Goal: Task Accomplishment & Management: Manage account settings

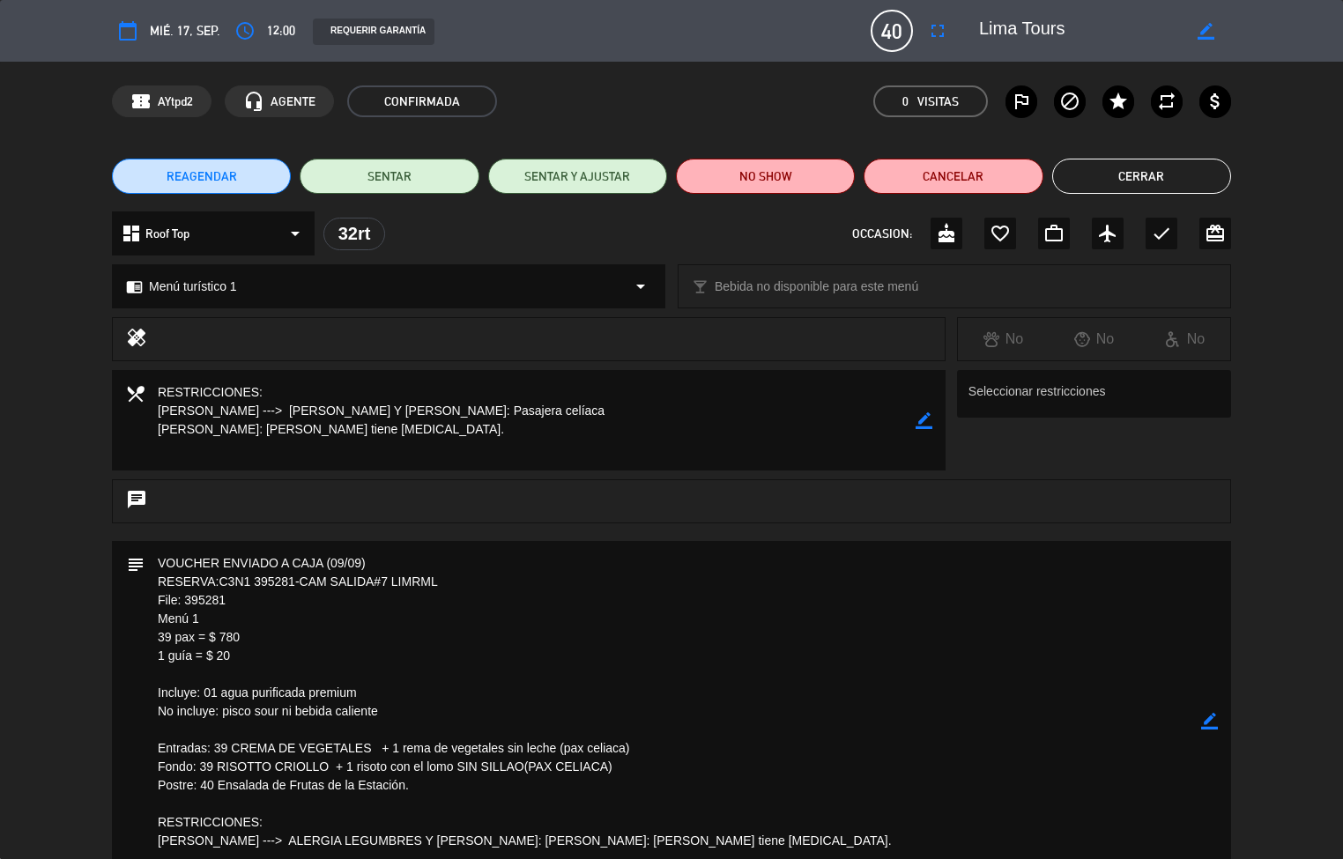
click at [71, 616] on div "subject border_color" at bounding box center [671, 725] width 1343 height 368
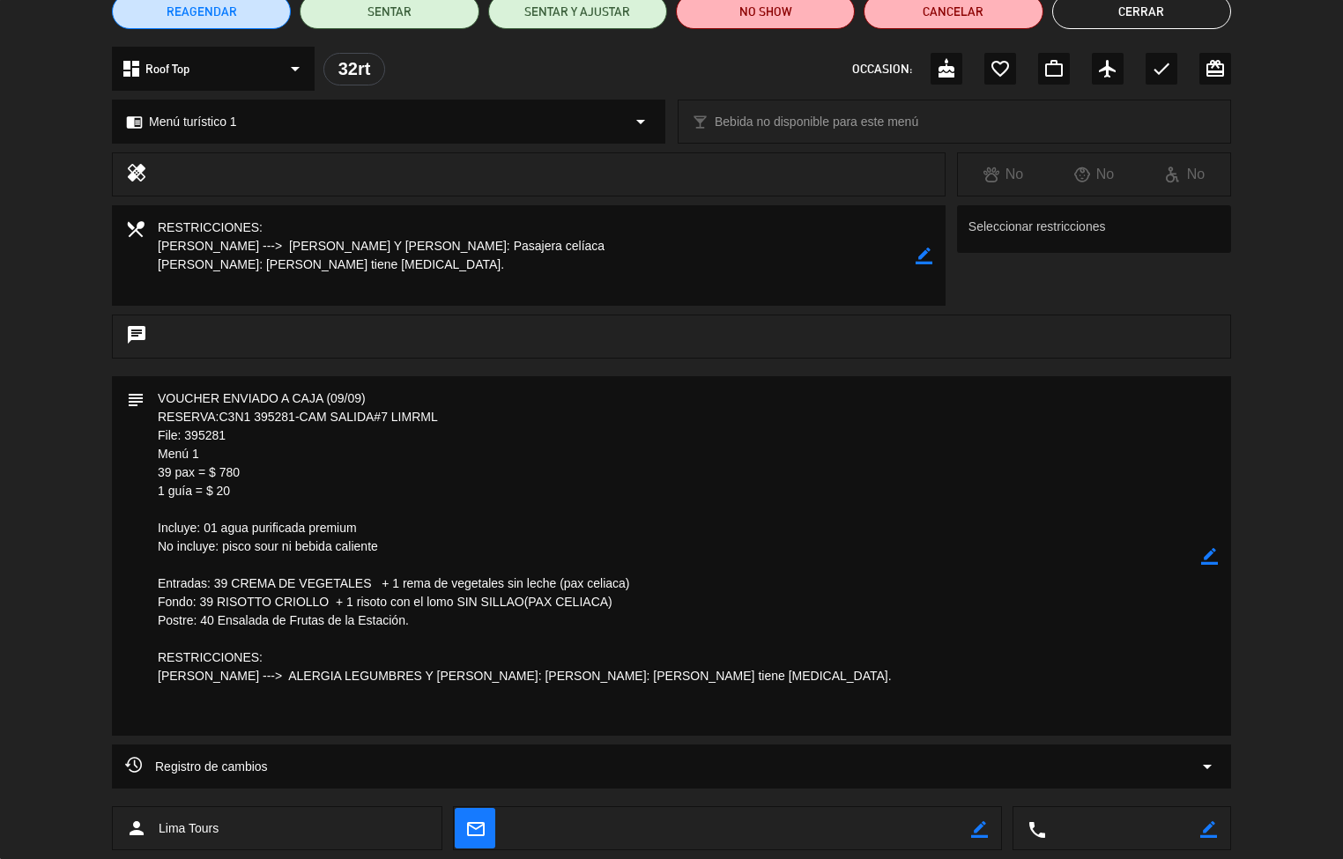
click at [148, 511] on textarea at bounding box center [672, 555] width 1056 height 359
click at [159, 661] on textarea at bounding box center [672, 555] width 1056 height 359
click at [1150, 16] on button "Cerrar" at bounding box center [1141, 11] width 179 height 35
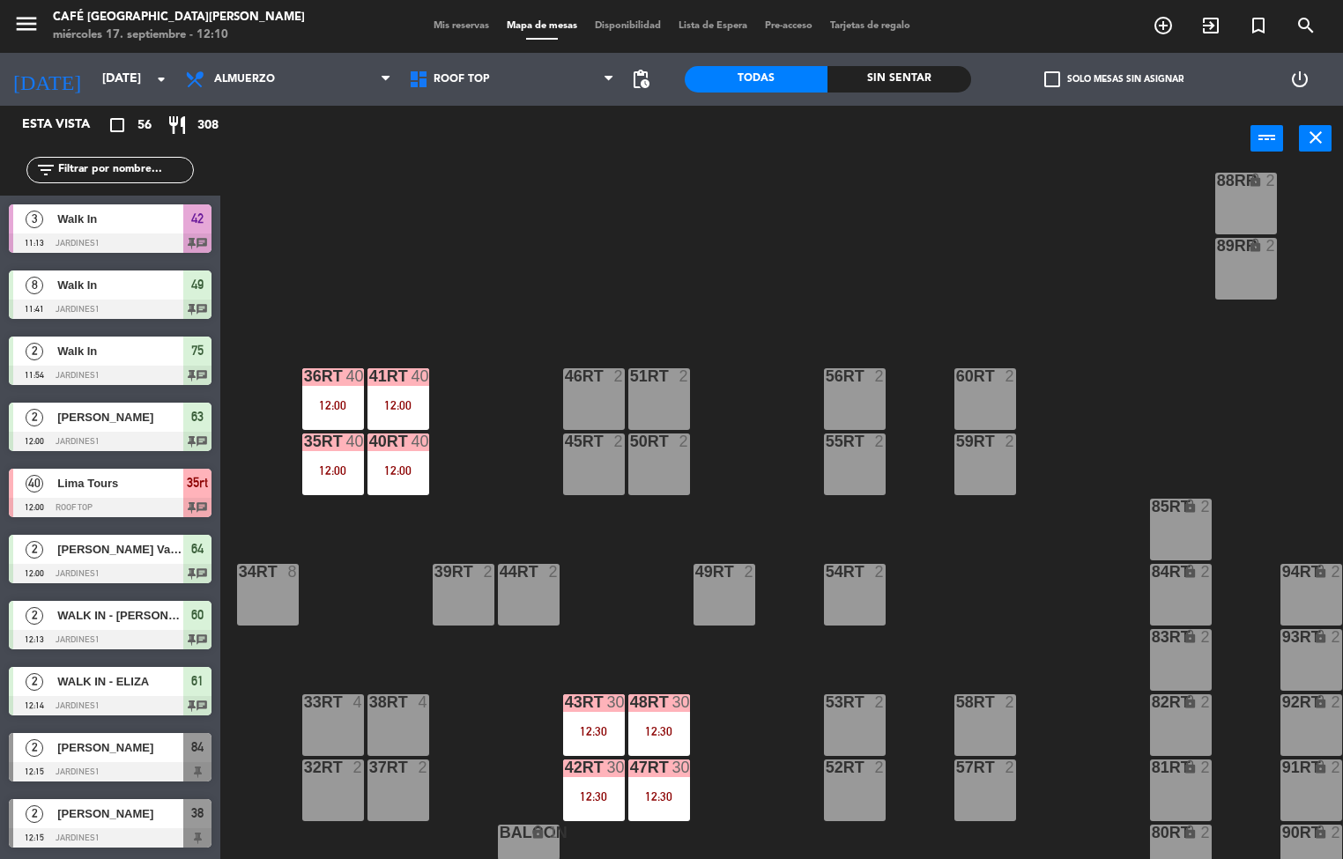
scroll to position [653, 0]
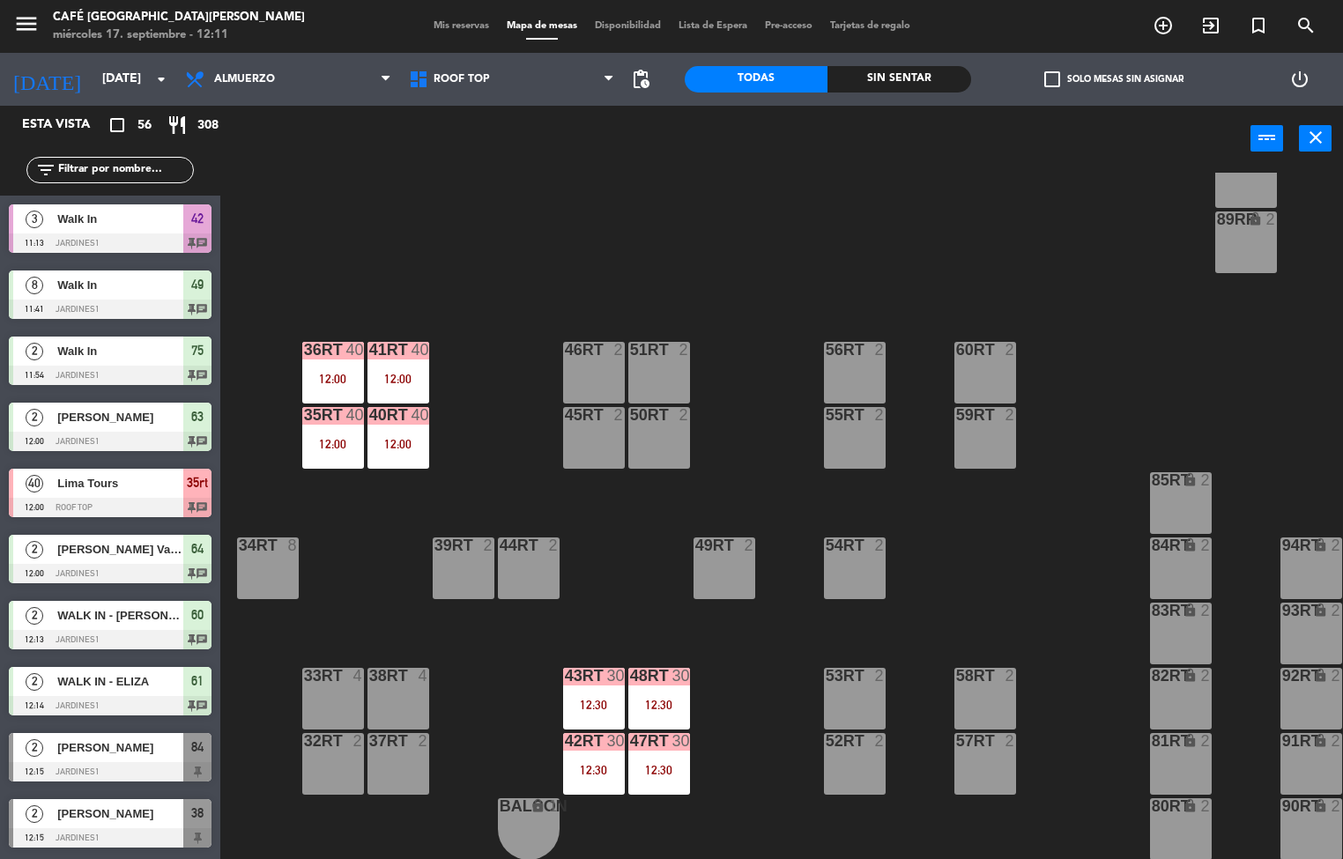
click at [582, 688] on div "43RT 30 12:30" at bounding box center [594, 699] width 62 height 62
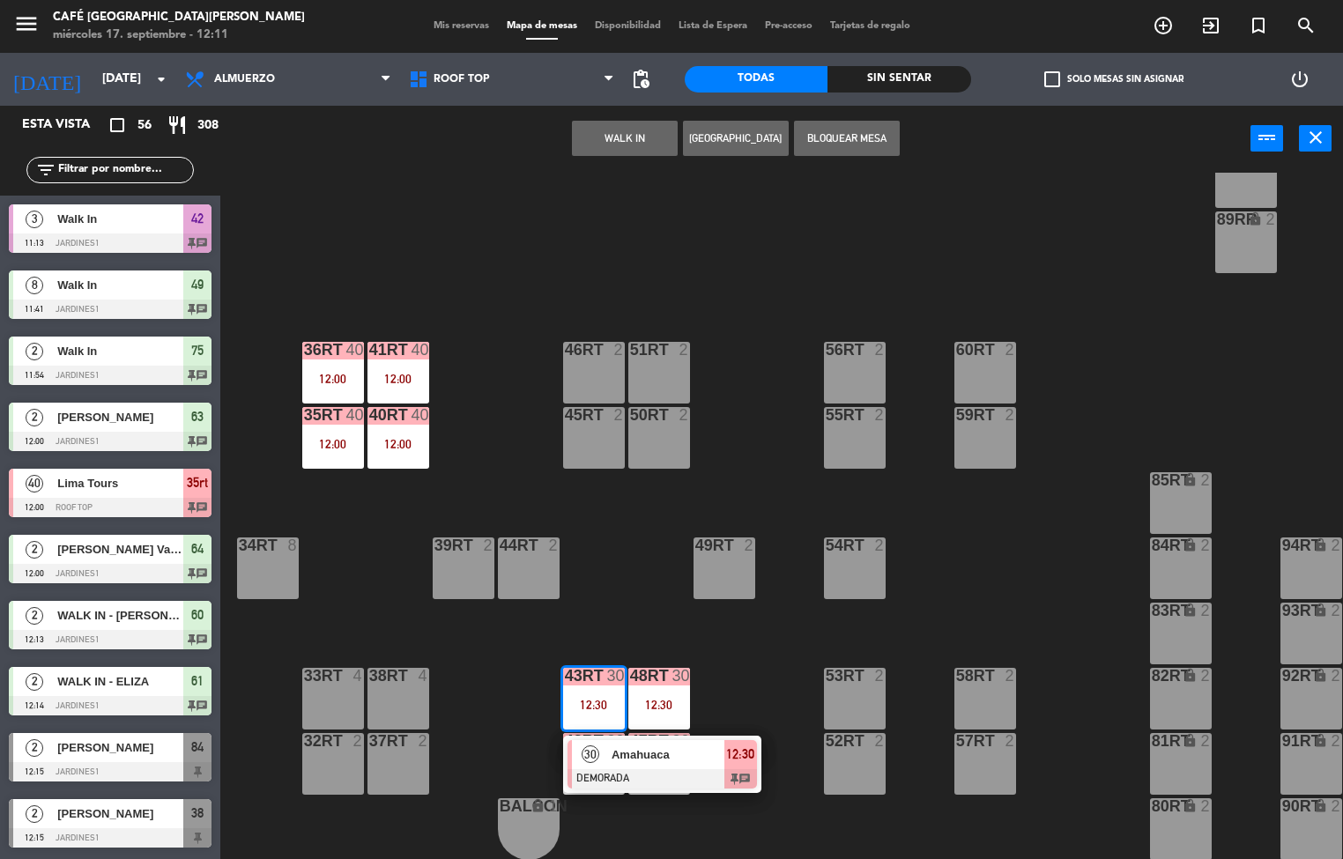
click at [701, 746] on span "Amahuaca" at bounding box center [667, 754] width 113 height 19
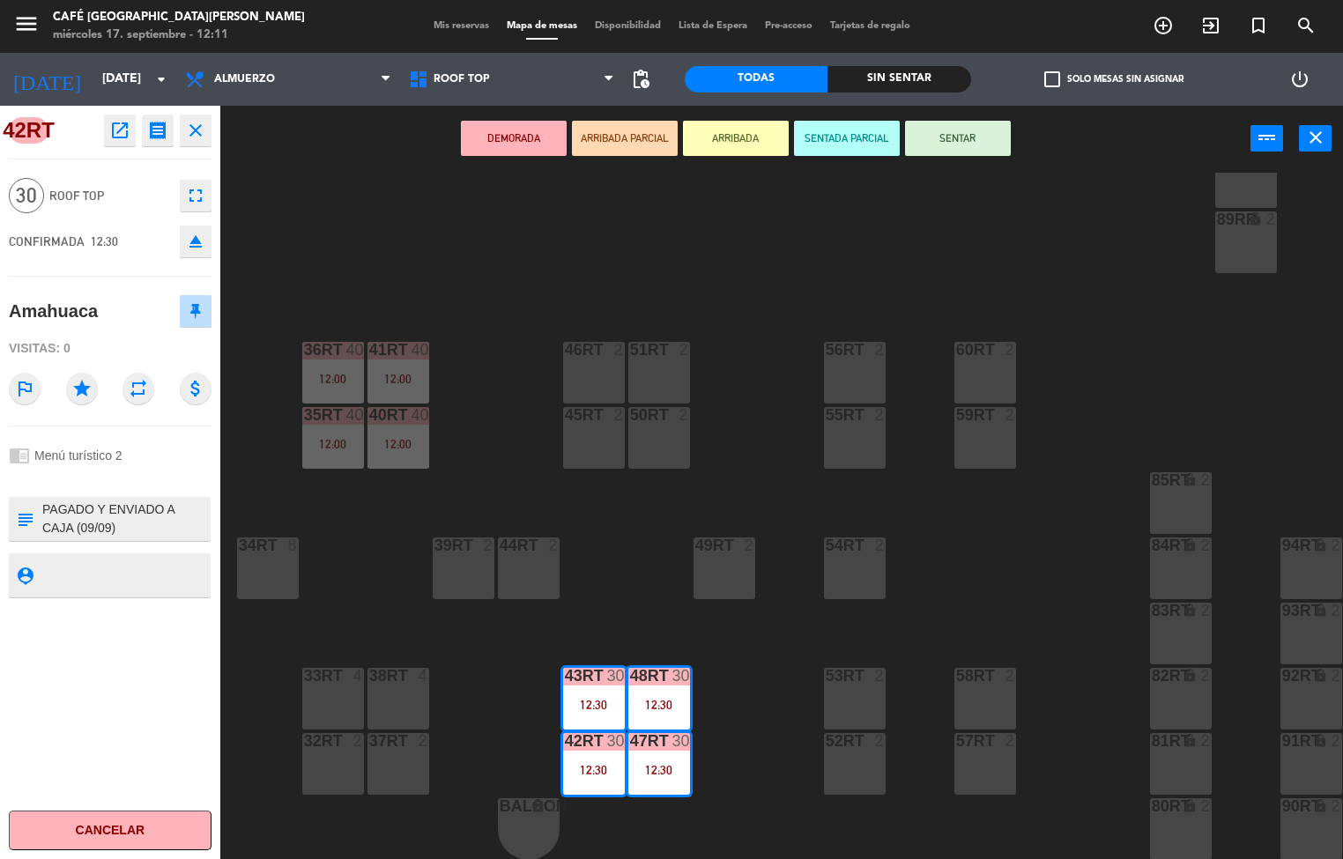
click at [116, 136] on icon "open_in_new" at bounding box center [119, 130] width 21 height 21
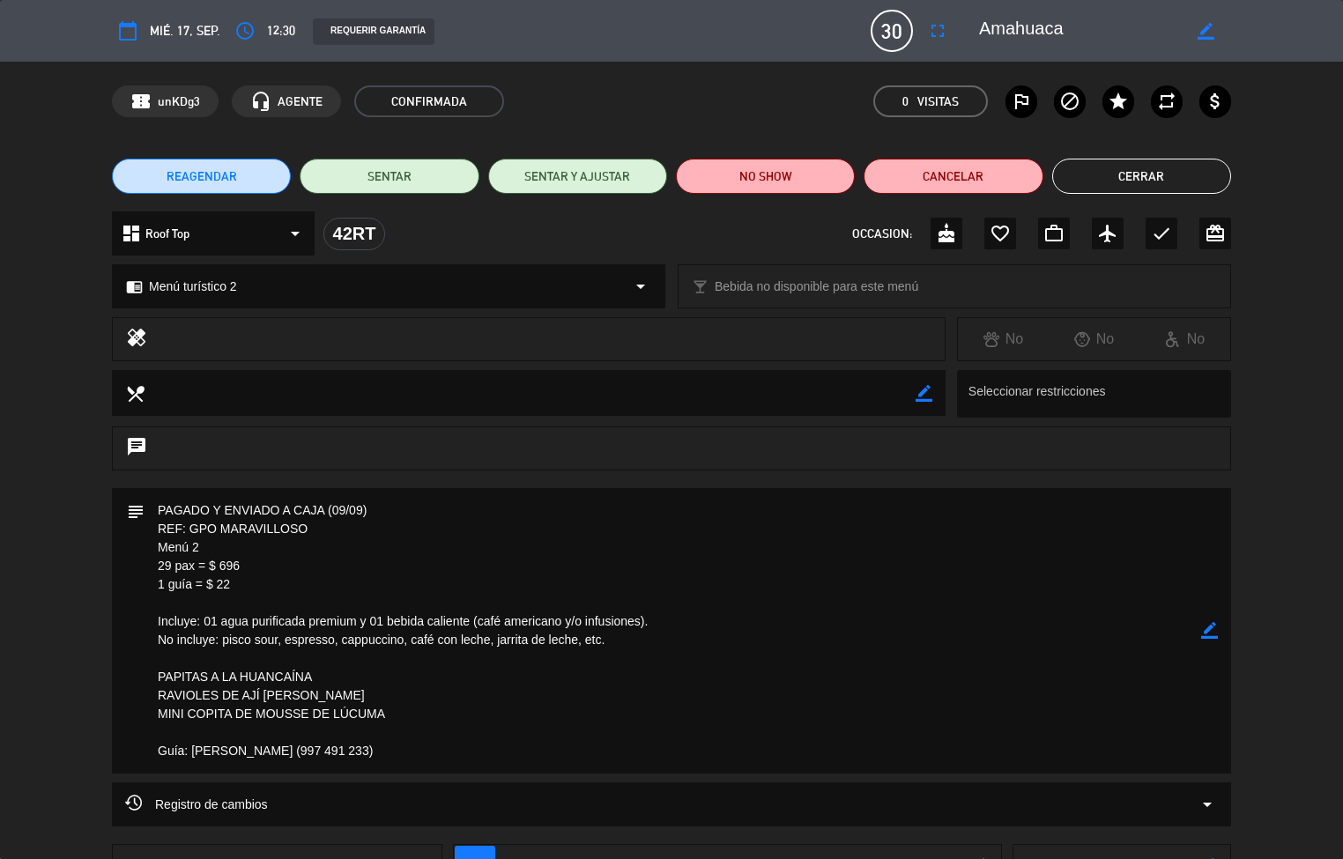
scroll to position [14, 0]
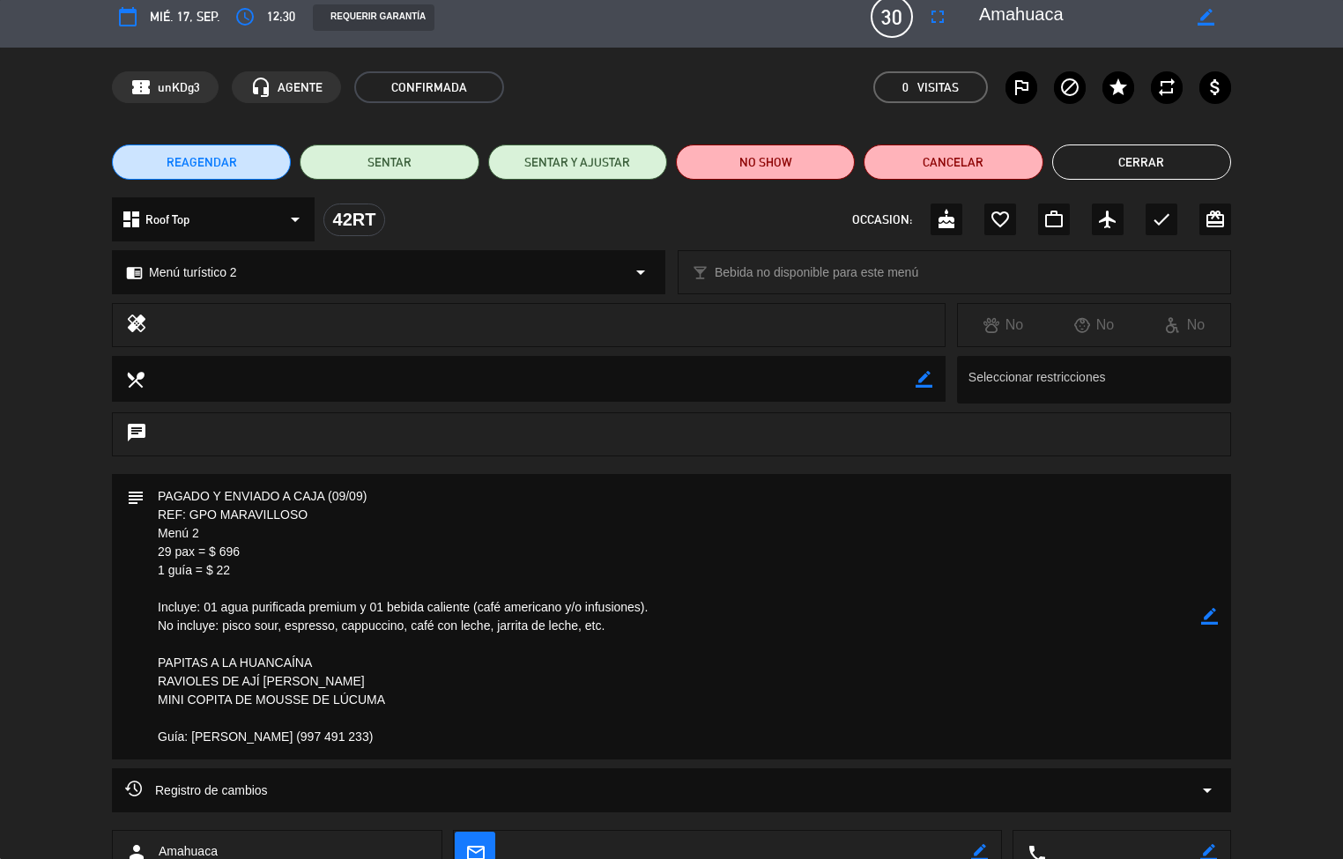
click at [212, 796] on span "Registro de cambios" at bounding box center [196, 790] width 143 height 21
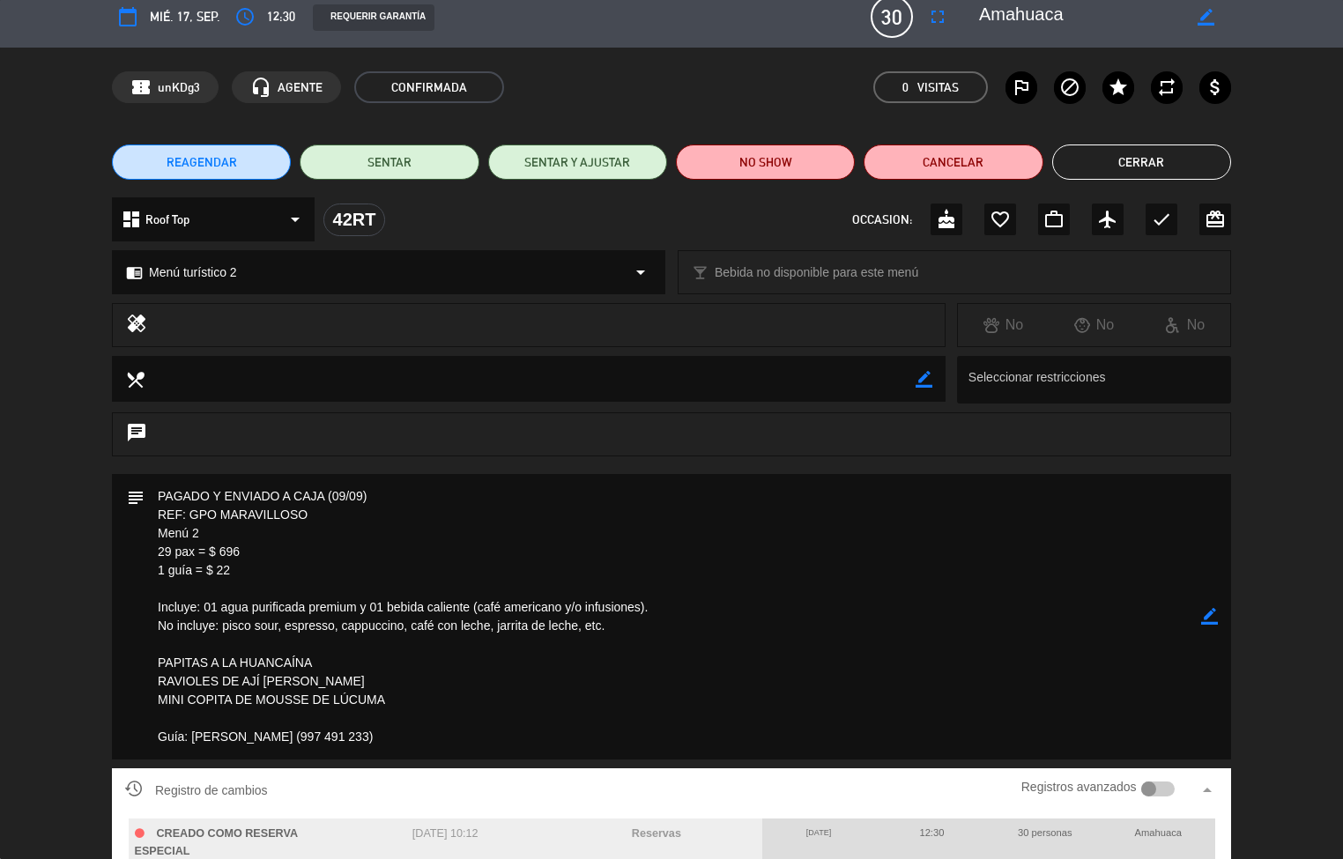
click at [115, 722] on div "subject border_color" at bounding box center [671, 616] width 1119 height 285
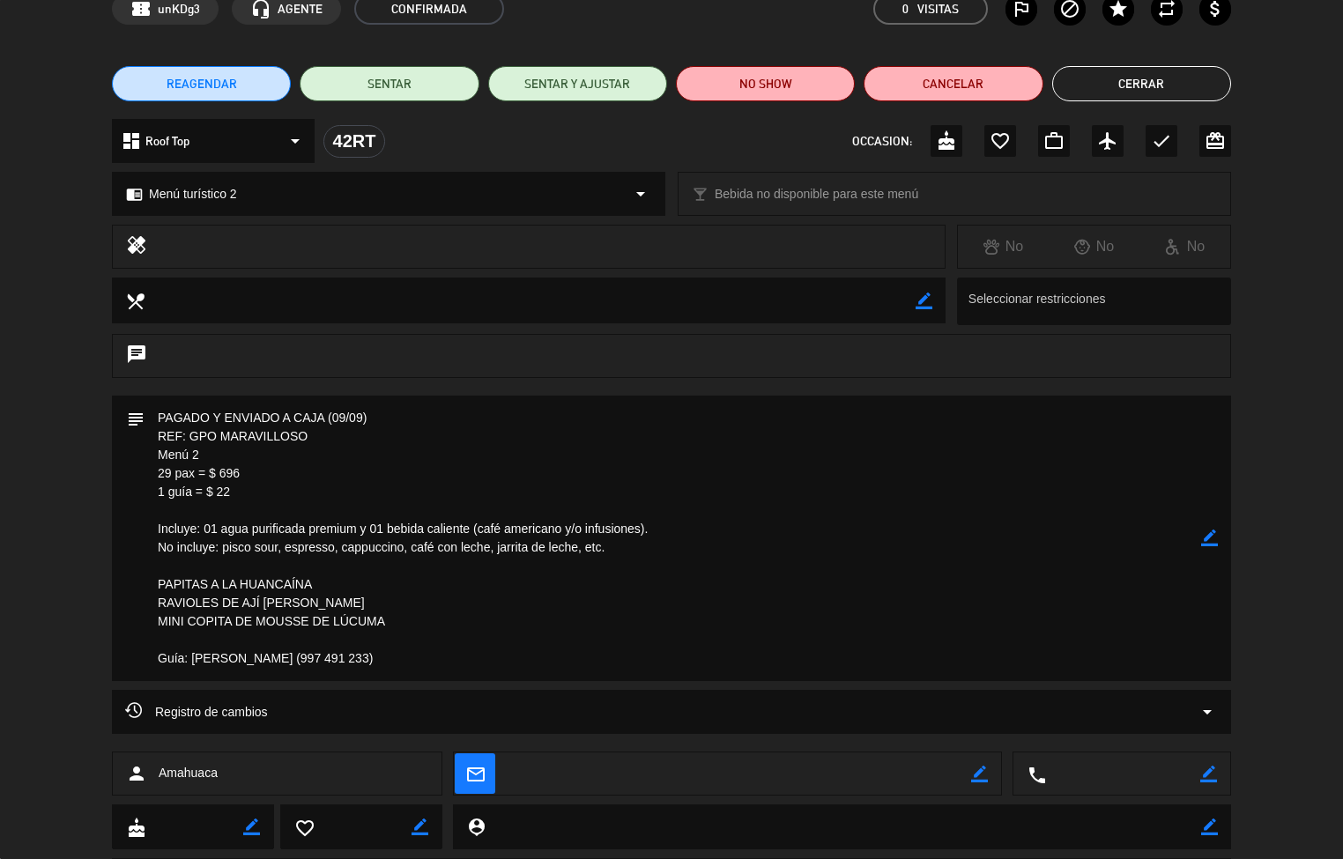
scroll to position [85, 0]
